Goal: Task Accomplishment & Management: Use online tool/utility

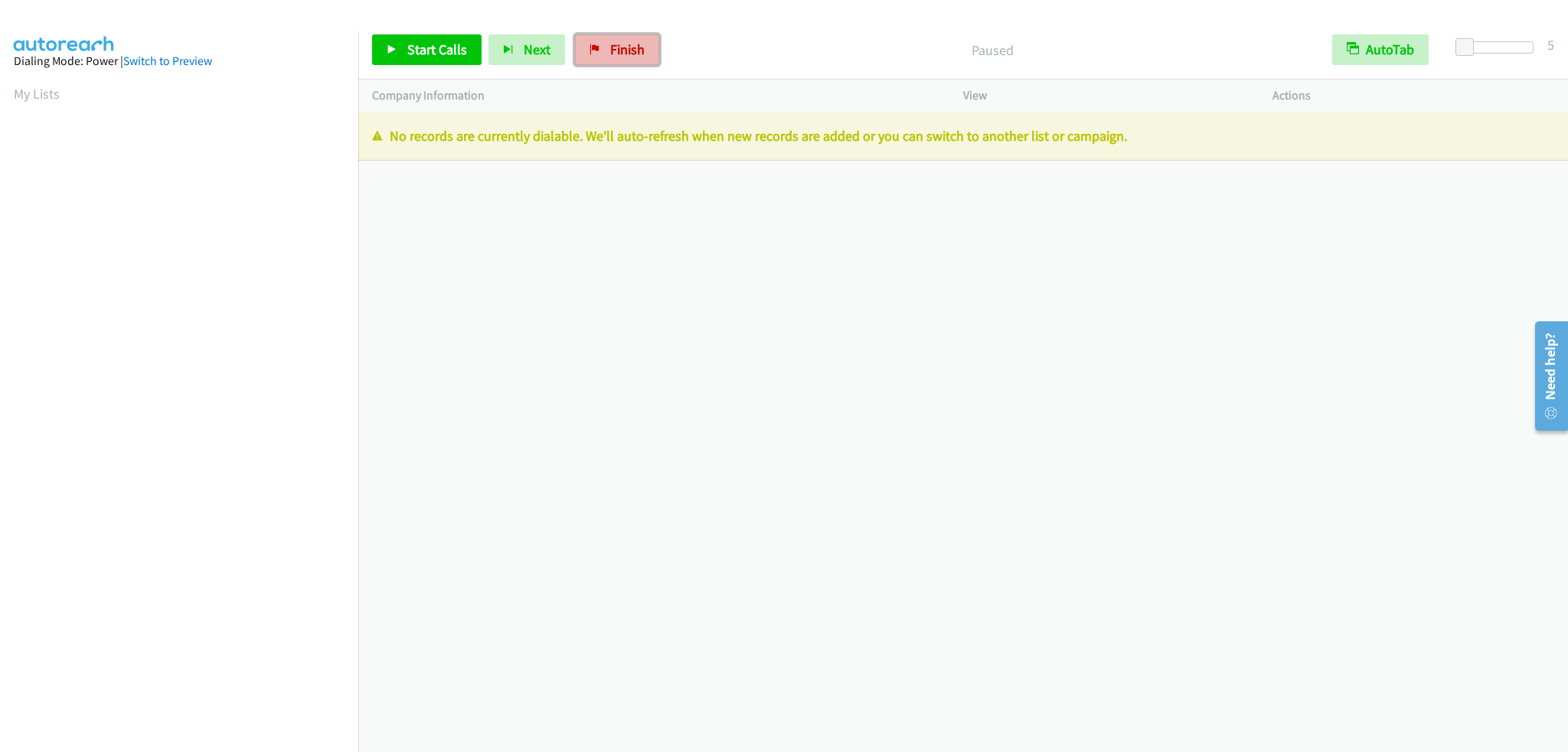
click at [582, 54] on link "Finish" at bounding box center [617, 50] width 84 height 31
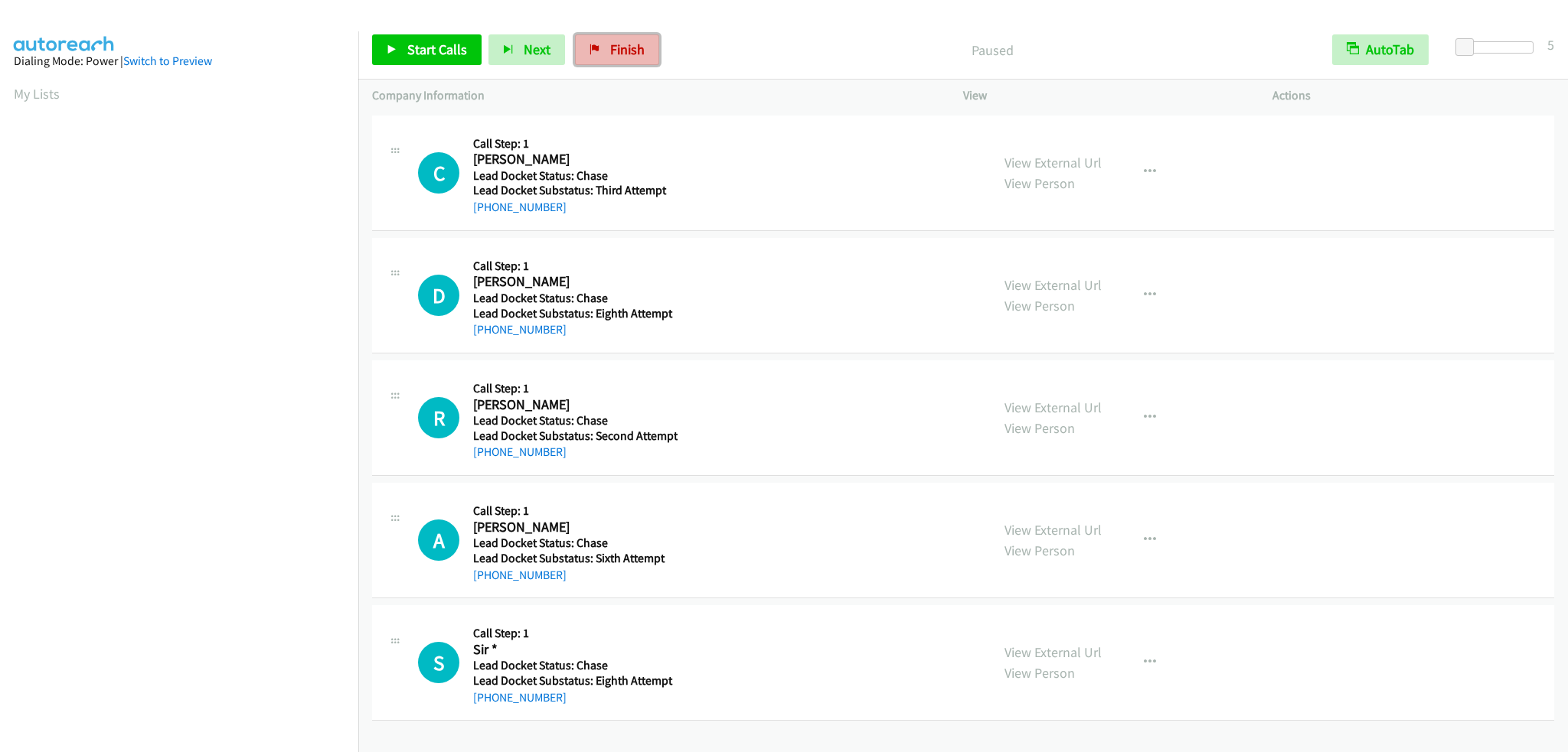
click at [614, 48] on span "Finish" at bounding box center [627, 49] width 35 height 18
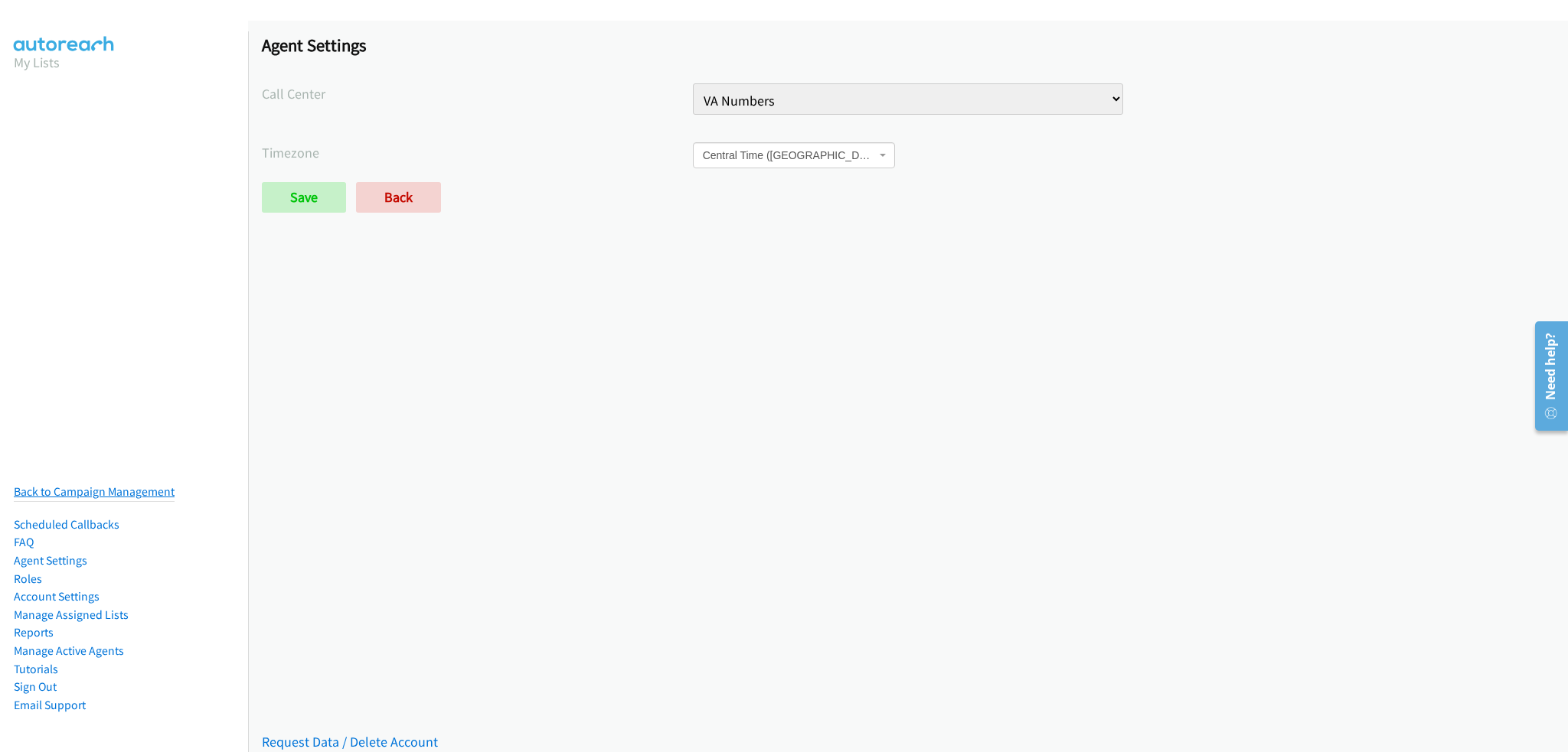
click at [58, 485] on link "Back to Campaign Management" at bounding box center [94, 492] width 161 height 15
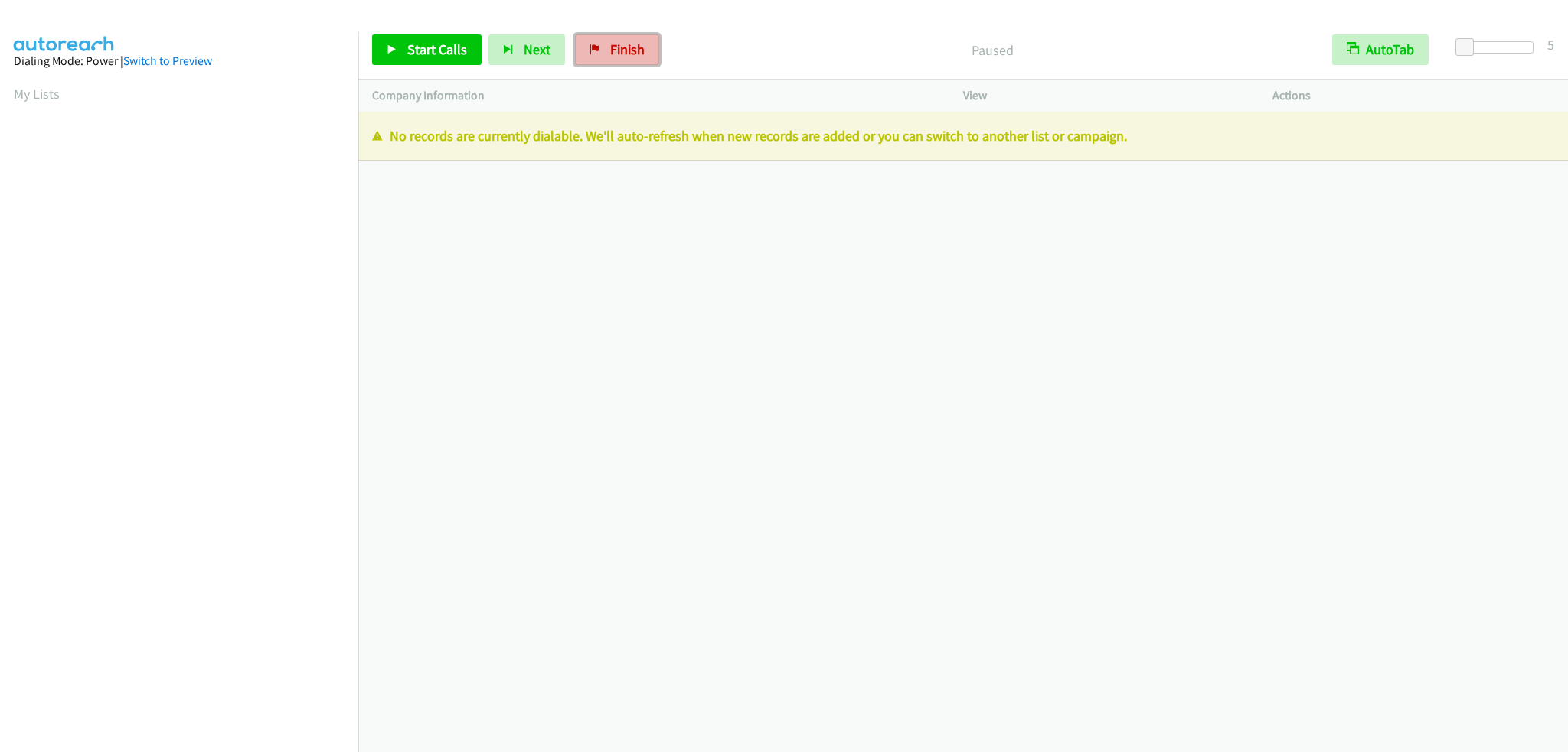
click at [610, 51] on span "Finish" at bounding box center [627, 49] width 35 height 18
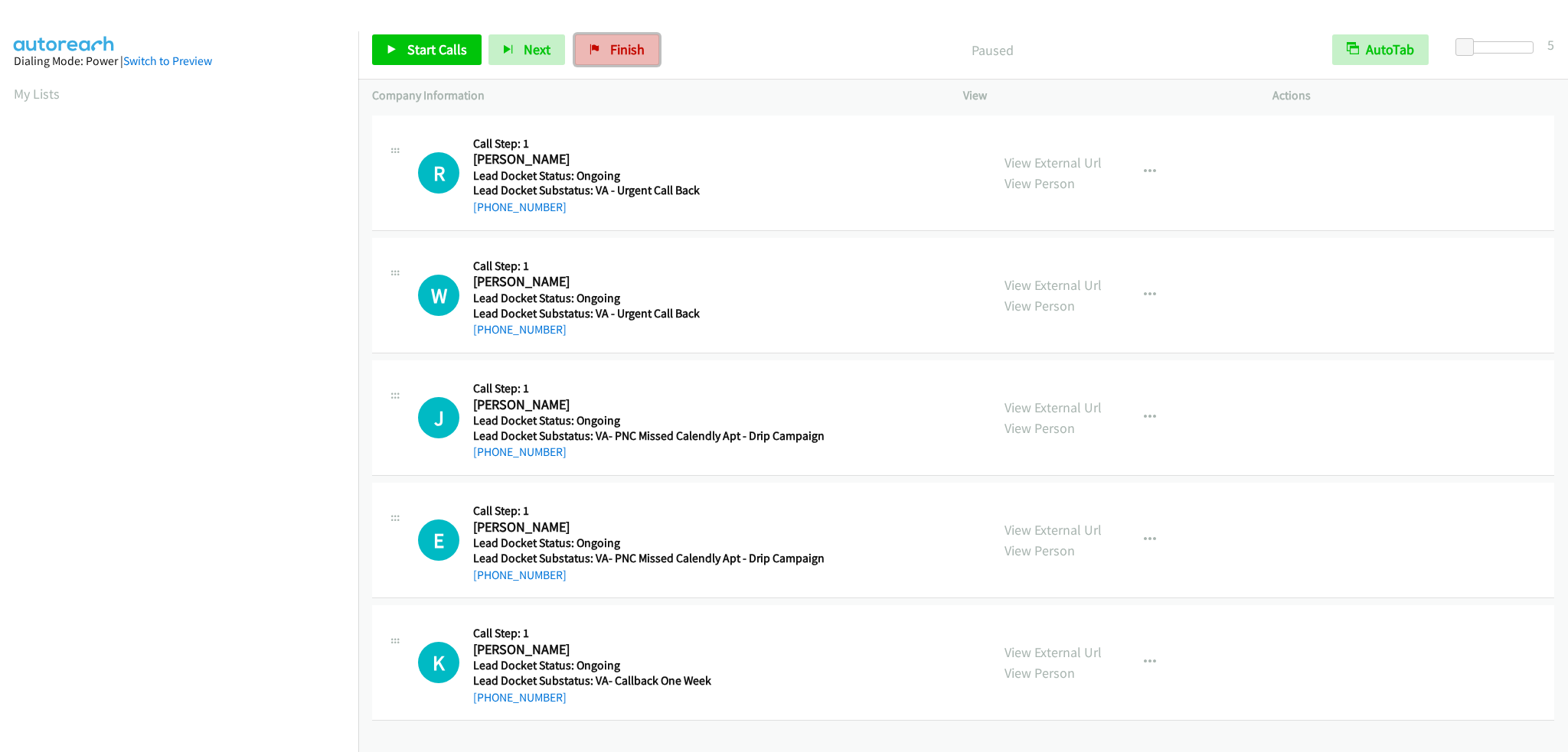
click at [592, 43] on link "Finish" at bounding box center [617, 50] width 84 height 31
